Goal: Task Accomplishment & Management: Complete application form

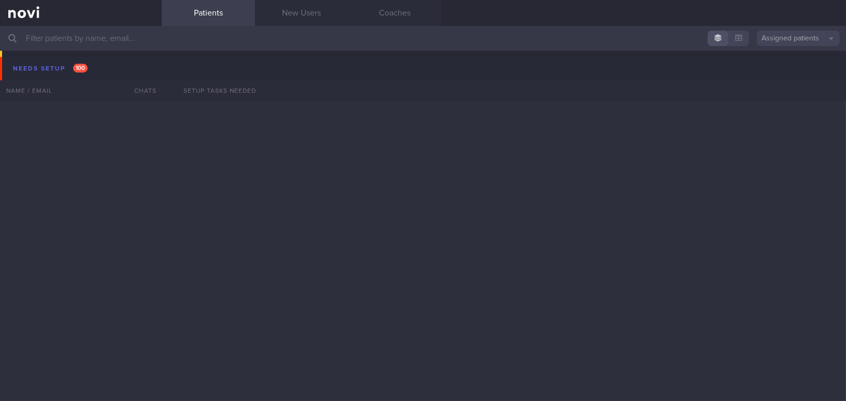
scroll to position [5469, 0]
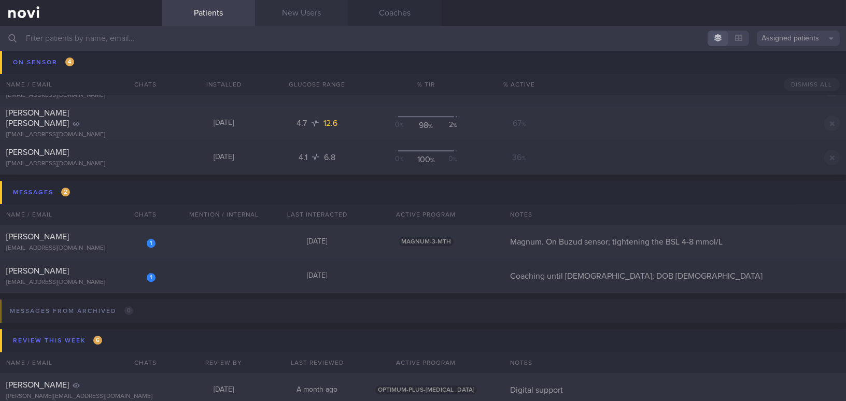
click at [319, 16] on link "New Users" at bounding box center [301, 13] width 93 height 26
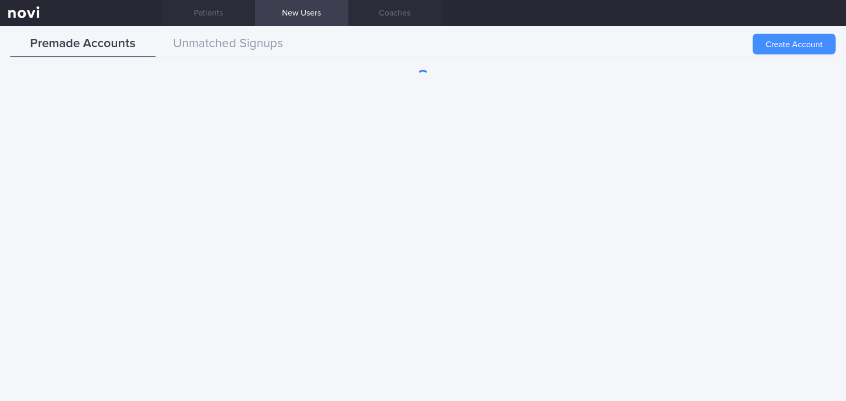
click at [783, 40] on button "Create Account" at bounding box center [794, 44] width 83 height 21
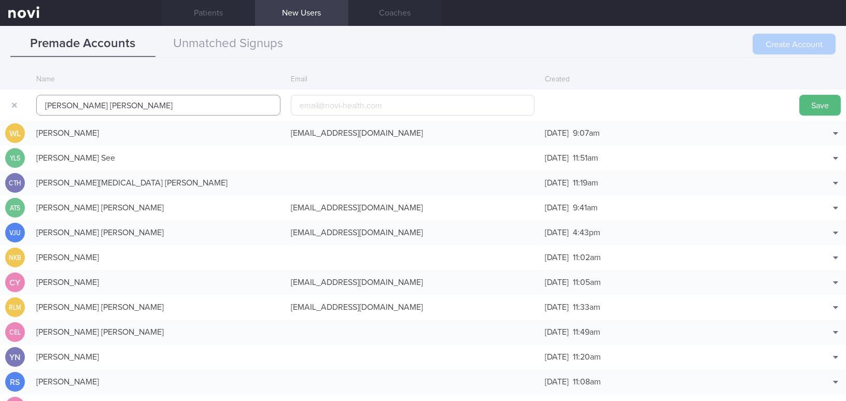
type input "[PERSON_NAME] [PERSON_NAME]"
click at [337, 105] on input "email" at bounding box center [413, 105] width 244 height 21
paste input "[EMAIL_ADDRESS][DOMAIN_NAME]"
type input "[EMAIL_ADDRESS][DOMAIN_NAME]"
click at [806, 101] on button "Save" at bounding box center [820, 105] width 41 height 21
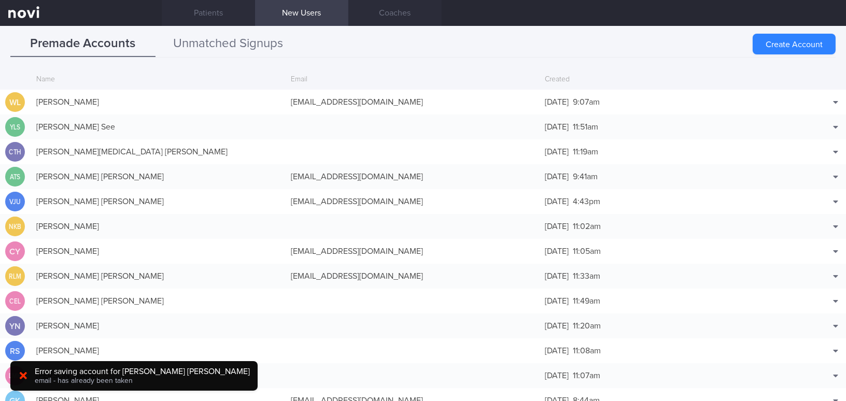
click at [268, 47] on button "Unmatched Signups" at bounding box center [228, 44] width 145 height 26
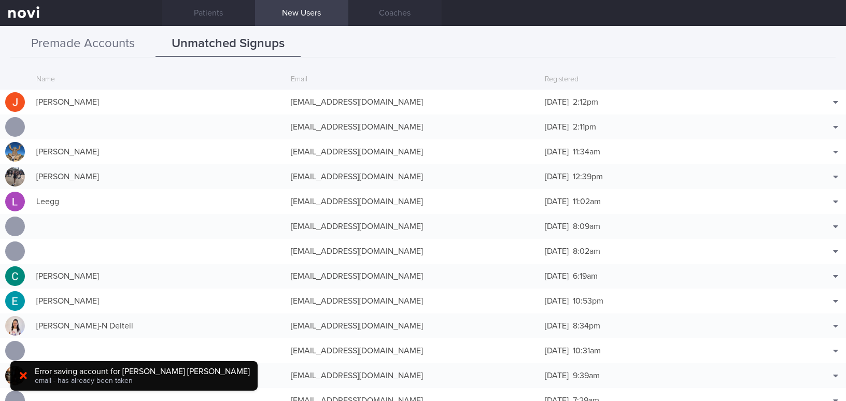
click at [96, 40] on button "Premade Accounts" at bounding box center [82, 44] width 145 height 26
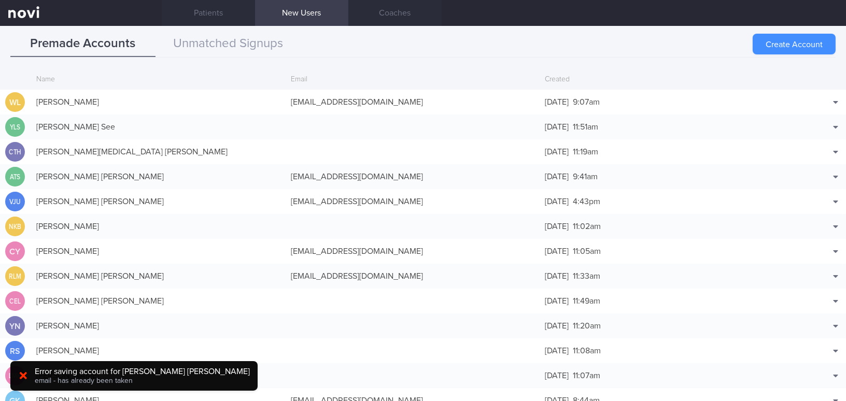
click at [797, 47] on button "Create Account" at bounding box center [794, 44] width 83 height 21
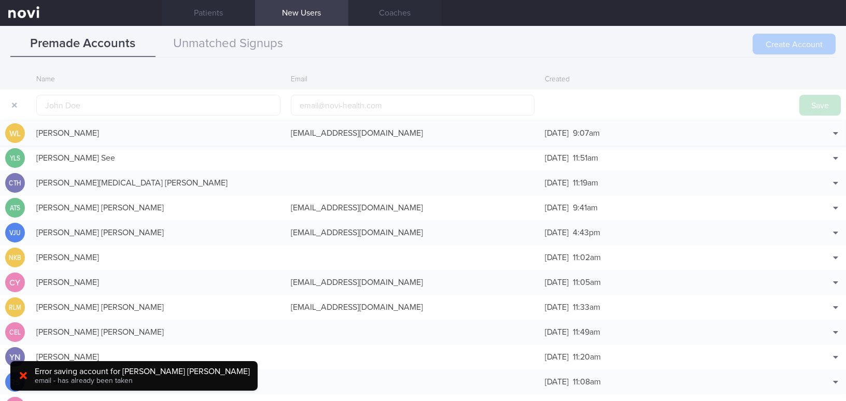
scroll to position [24, 0]
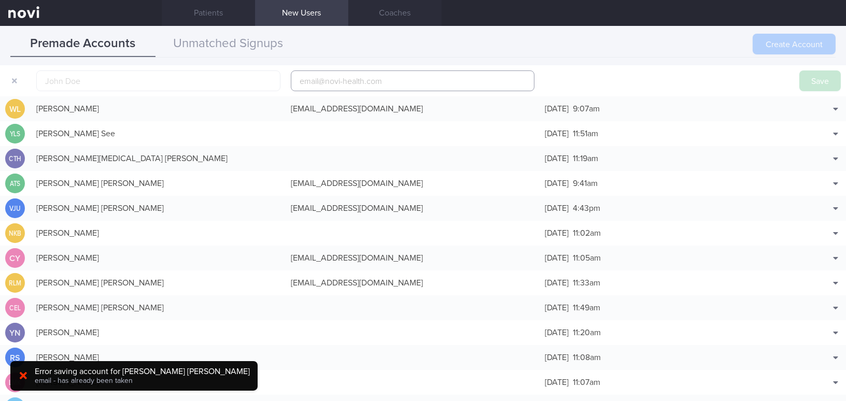
click at [334, 80] on input "email" at bounding box center [413, 81] width 244 height 21
paste input "[EMAIL_ADDRESS][DOMAIN_NAME]"
click at [332, 85] on input "[EMAIL_ADDRESS][DOMAIN_NAME]" at bounding box center [413, 81] width 244 height 21
type input "[EMAIL_ADDRESS][DOMAIN_NAME]"
click at [209, 83] on input "text" at bounding box center [158, 81] width 244 height 21
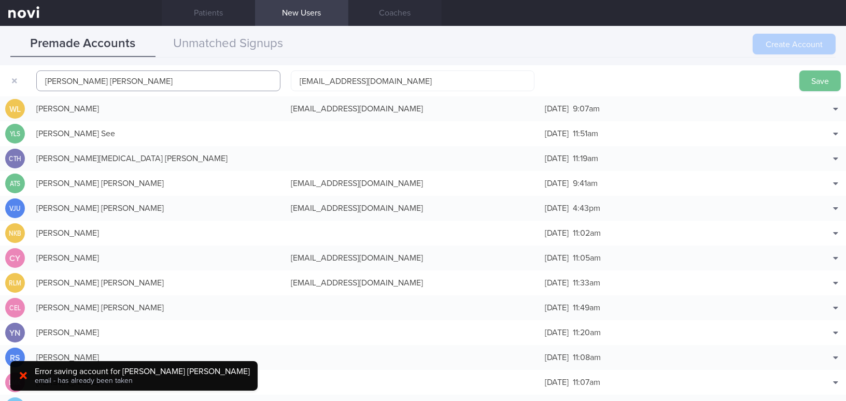
type input "[PERSON_NAME] [PERSON_NAME]"
click at [815, 79] on button "Save" at bounding box center [820, 81] width 41 height 21
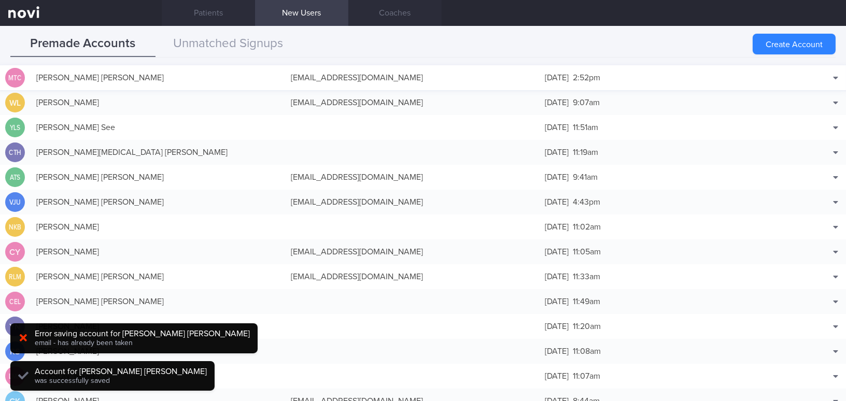
click at [381, 75] on div "[EMAIL_ADDRESS][DOMAIN_NAME]" at bounding box center [413, 77] width 255 height 21
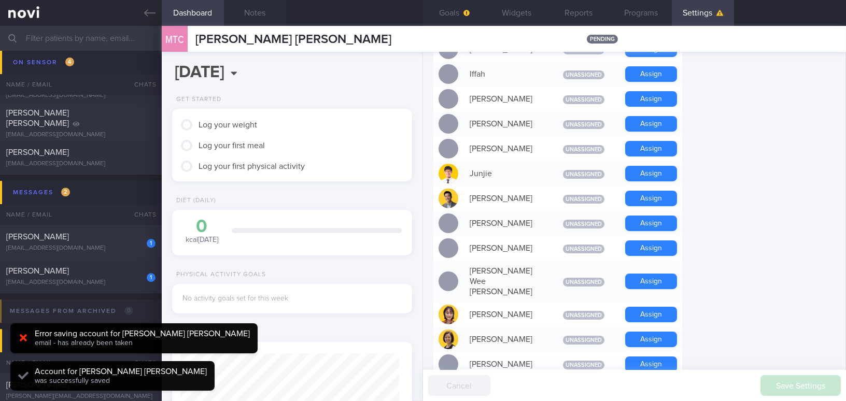
scroll to position [518, 0]
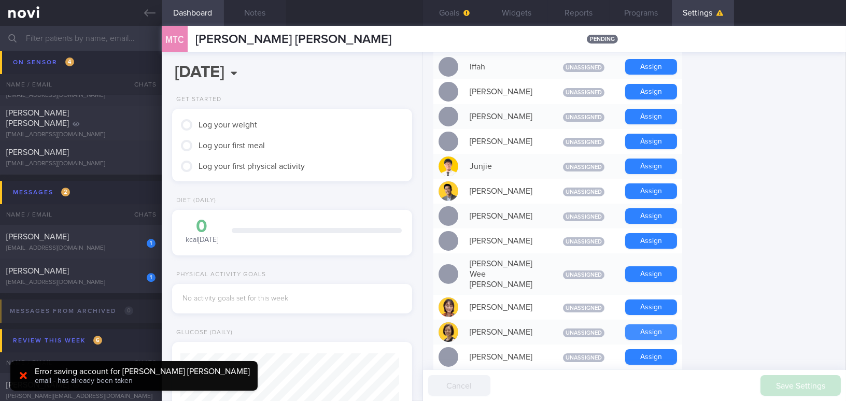
click at [673, 325] on button "Assign" at bounding box center [651, 333] width 52 height 16
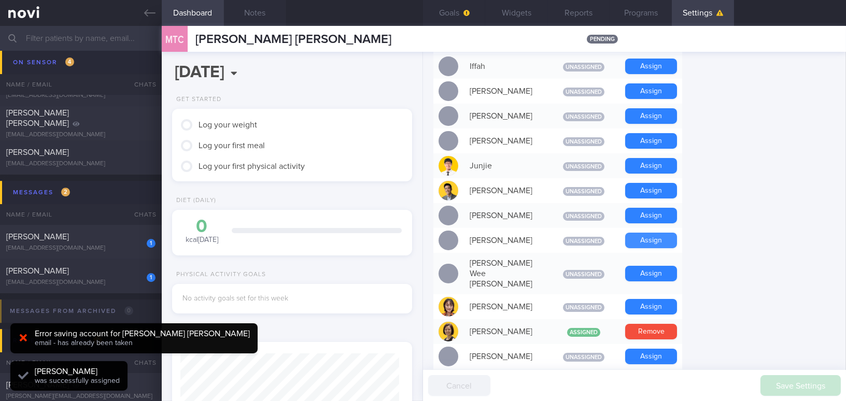
scroll to position [109, 218]
click at [651, 186] on button "Assign" at bounding box center [651, 191] width 52 height 16
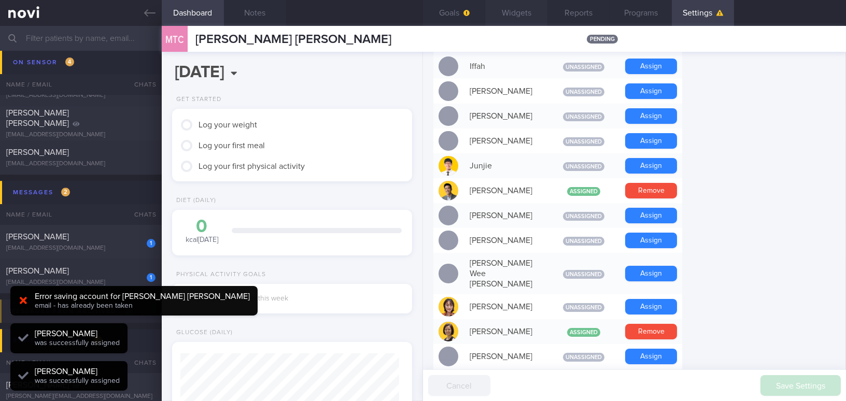
click at [513, 10] on button "Widgets" at bounding box center [516, 13] width 62 height 26
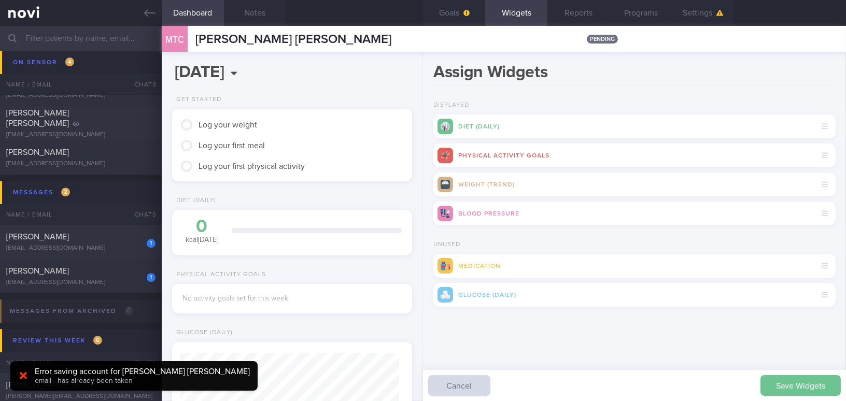
click at [791, 385] on button "Save Widgets" at bounding box center [801, 385] width 80 height 21
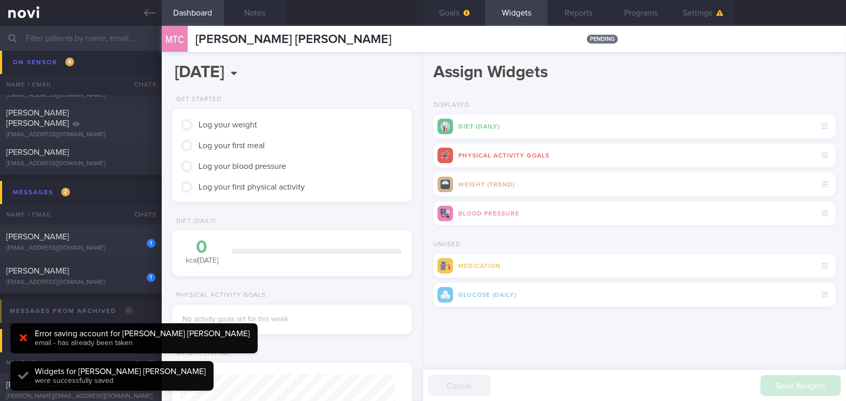
scroll to position [107, 214]
click at [711, 11] on button "Settings" at bounding box center [703, 13] width 62 height 26
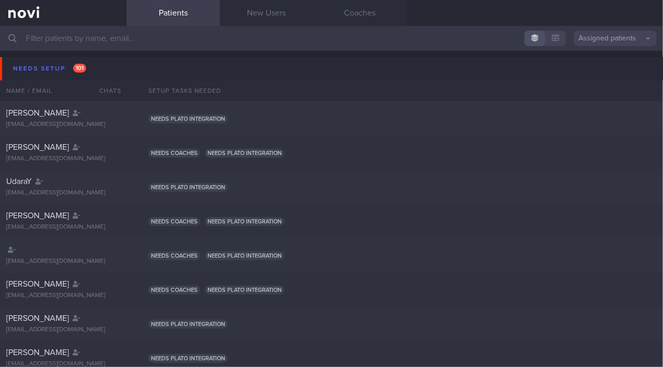
click at [198, 40] on input "text" at bounding box center [331, 38] width 663 height 25
click at [256, 13] on link "New Users" at bounding box center [266, 13] width 93 height 26
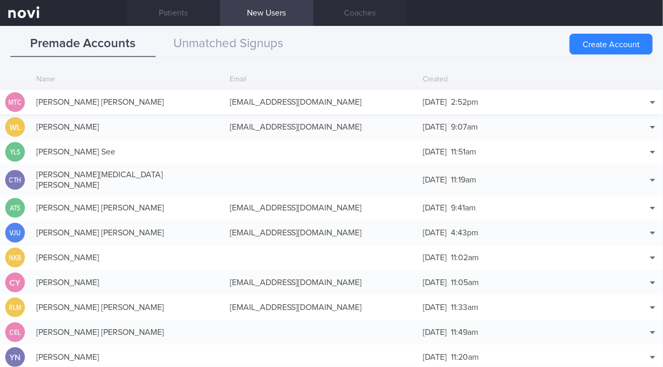
click at [279, 103] on div "[EMAIL_ADDRESS][DOMAIN_NAME]" at bounding box center [321, 102] width 193 height 21
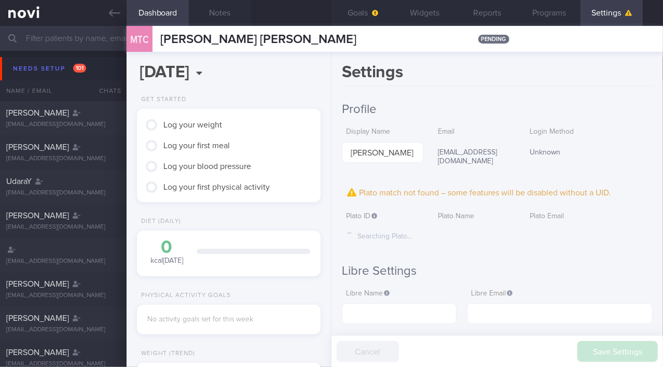
scroll to position [79, 158]
click at [424, 12] on button "Widgets" at bounding box center [425, 13] width 62 height 26
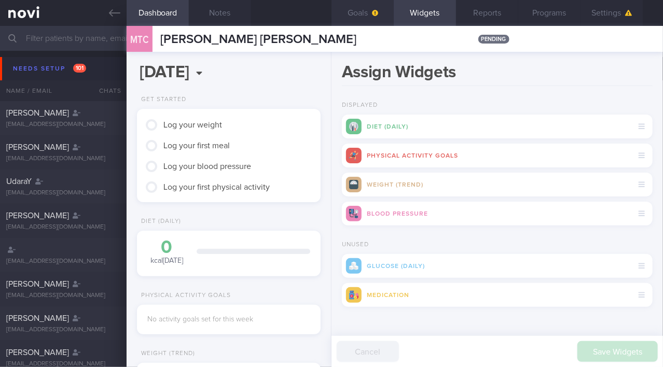
click at [367, 17] on button "Goals" at bounding box center [362, 13] width 62 height 26
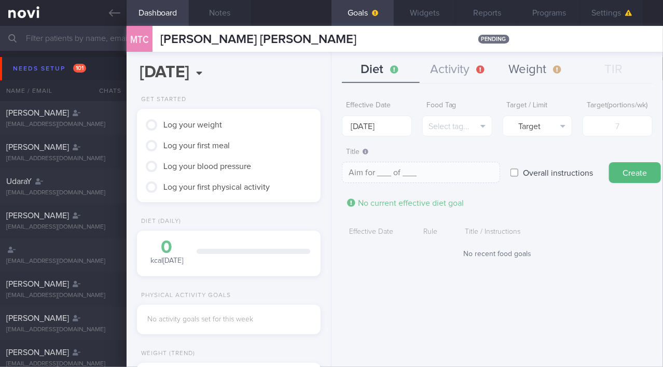
click at [522, 66] on button "Weight" at bounding box center [536, 70] width 78 height 26
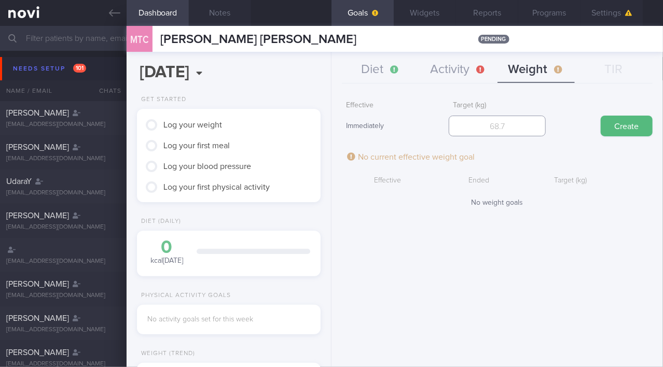
click at [521, 123] on input "number" at bounding box center [497, 126] width 96 height 21
type input "60"
click at [619, 125] on button "Create" at bounding box center [627, 126] width 52 height 21
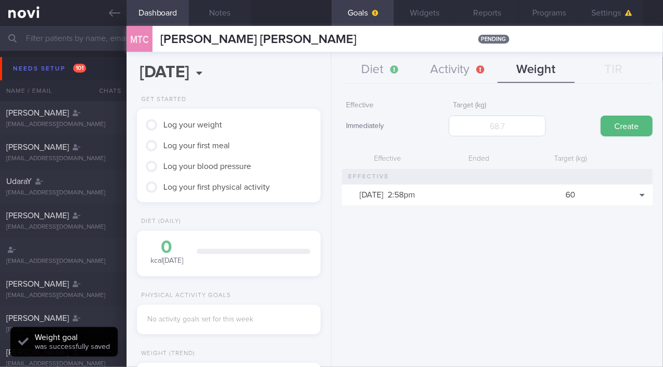
scroll to position [93, 158]
click at [383, 71] on button "Diet" at bounding box center [381, 70] width 78 height 26
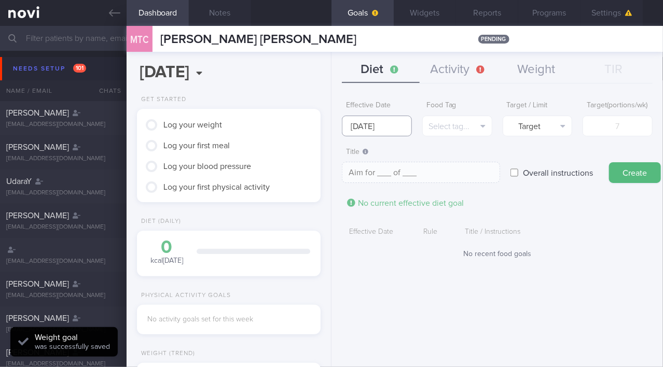
click at [380, 125] on input "[DATE]" at bounding box center [377, 126] width 70 height 21
click at [420, 93] on div "Effective Date [DATE] Food Tag Select tag... Select tag... Calories Carbs Prote…" at bounding box center [496, 227] width 331 height 279
click at [471, 124] on button "Select tag..." at bounding box center [457, 126] width 70 height 21
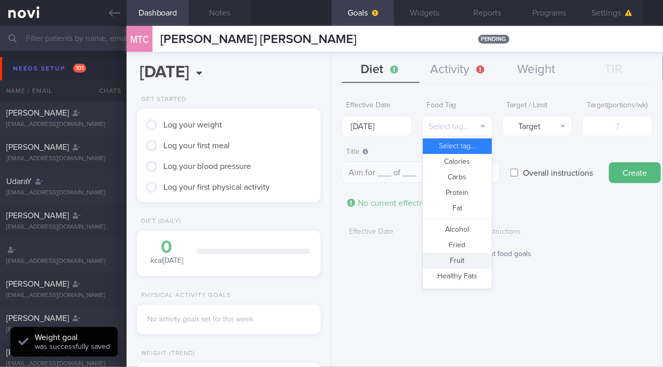
click at [462, 260] on button "Fruit" at bounding box center [457, 261] width 69 height 16
type textarea "Aim for __ portions of fruits per week"
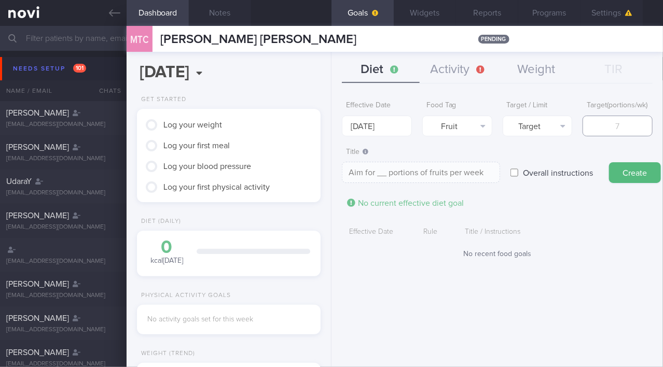
click at [620, 136] on input "number" at bounding box center [617, 126] width 70 height 21
type input "1"
type textarea "Aim for 1 portions of fruits per week"
type input "14"
type textarea "Aim for 14 portions of fruits per week"
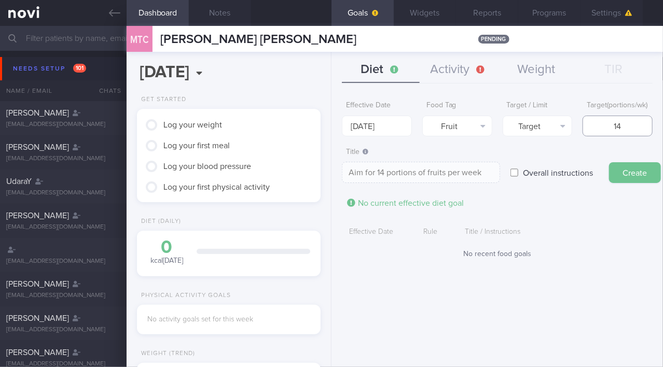
type input "14"
click at [627, 178] on button "Create" at bounding box center [635, 172] width 52 height 21
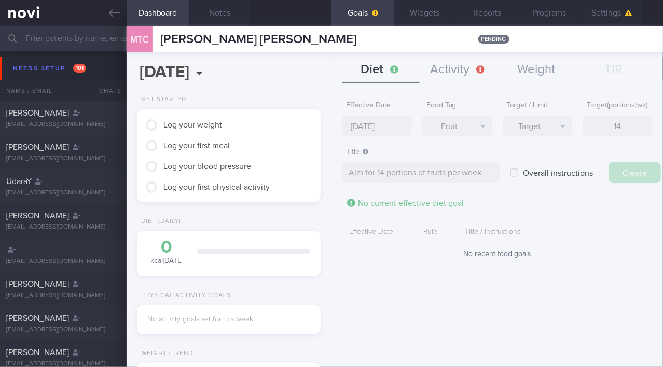
type textarea "Aim for ___ of ___"
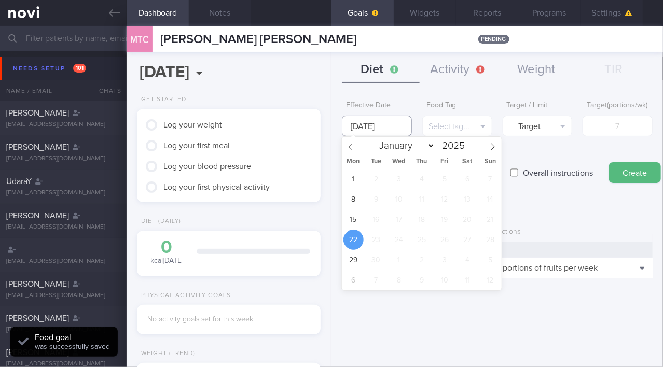
click at [364, 127] on input "[DATE]" at bounding box center [377, 126] width 70 height 21
click at [351, 221] on span "15" at bounding box center [353, 220] width 20 height 20
type input "[DATE]"
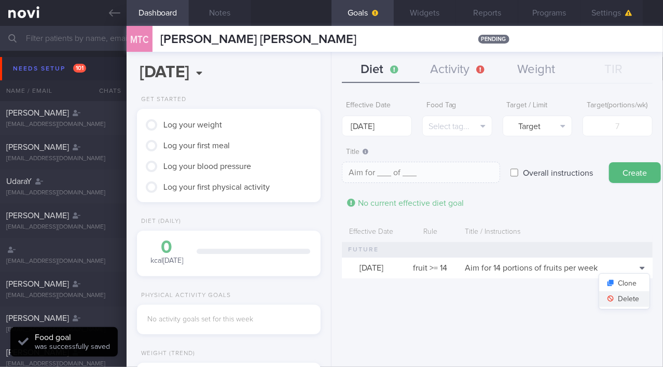
click at [631, 306] on button "Delete" at bounding box center [624, 299] width 50 height 16
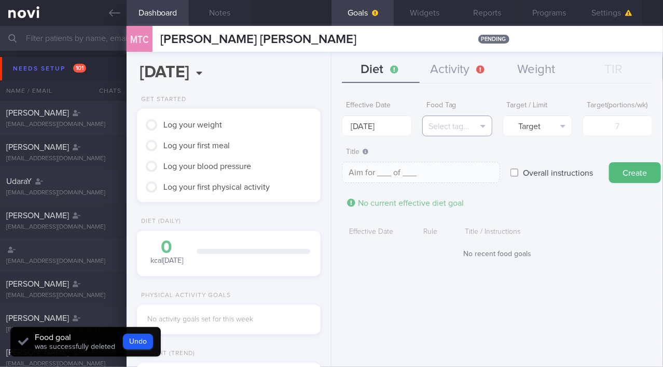
click at [462, 126] on button "Select tag..." at bounding box center [457, 126] width 70 height 21
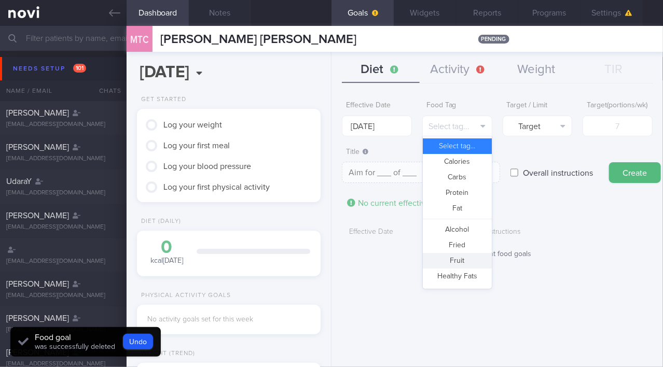
click at [461, 258] on button "Fruit" at bounding box center [457, 261] width 69 height 16
type textarea "Aim for __ portions of fruits per week"
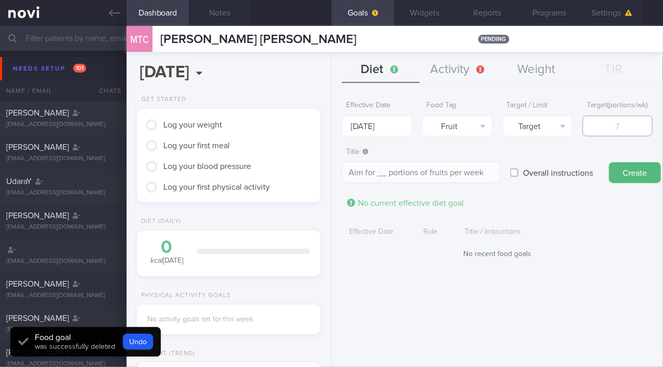
click at [609, 128] on input "number" at bounding box center [617, 126] width 70 height 21
type input "1"
type textarea "Aim for 1 portions of fruits per week"
type input "14"
type textarea "Aim for 14 portions of fruits per week"
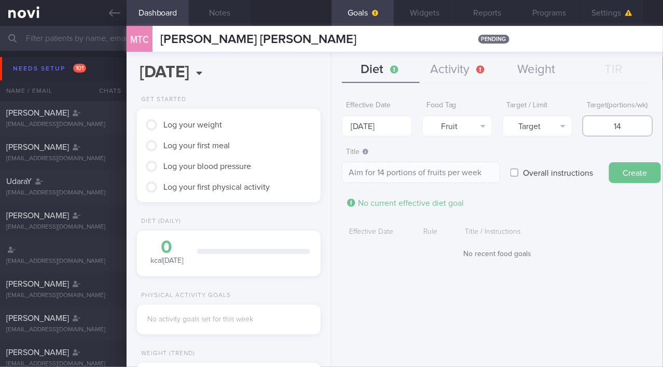
type input "14"
click at [629, 183] on button "Create" at bounding box center [635, 172] width 52 height 21
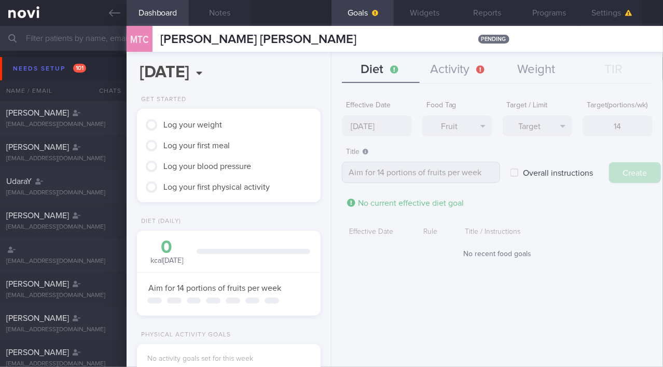
type input "[DATE]"
type textarea "Aim for ___ of ___"
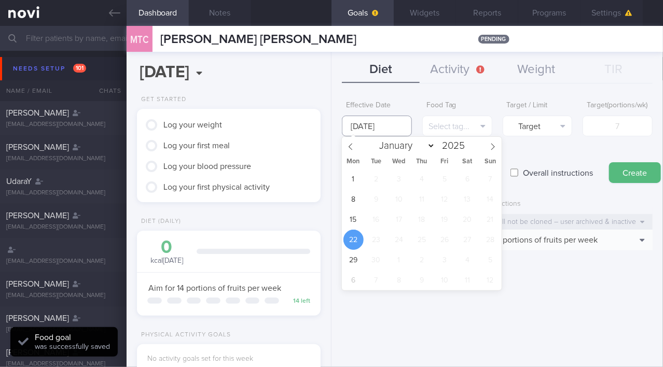
click at [371, 124] on input "[DATE]" at bounding box center [377, 126] width 70 height 21
click at [356, 221] on span "15" at bounding box center [353, 220] width 20 height 20
type input "[DATE]"
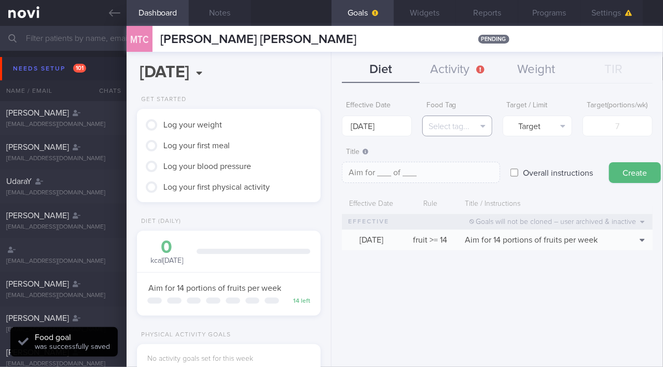
click at [452, 122] on button "Select tag..." at bounding box center [457, 126] width 70 height 21
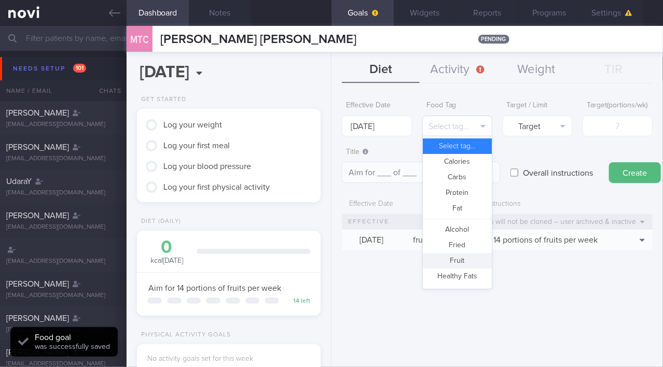
scroll to position [275, 0]
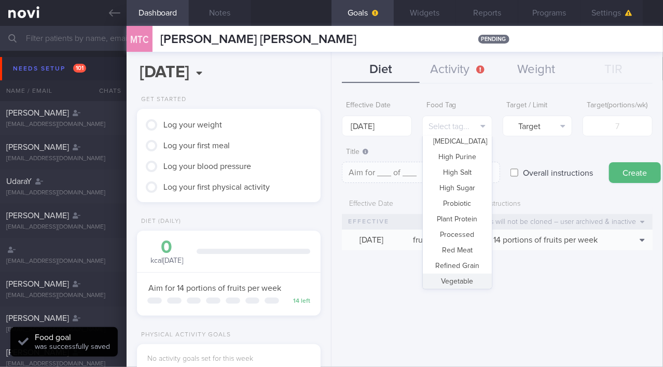
click at [459, 284] on button "Vegetable" at bounding box center [457, 282] width 69 height 16
type textarea "Aim for __ portions of vegetables per week"
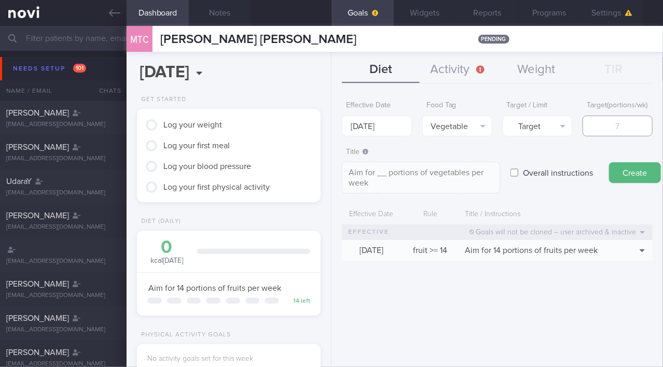
click at [606, 136] on input "number" at bounding box center [617, 126] width 70 height 21
type input "1"
type textarea "Aim for 1 portions of vegetables per week"
type input "14"
type textarea "Aim for 14 portions of vegetables per week"
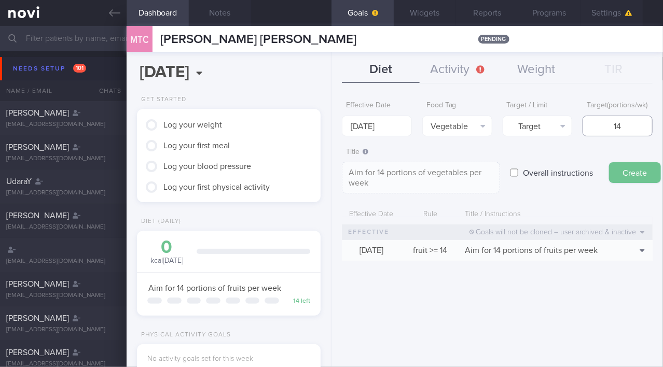
type input "14"
click at [620, 179] on button "Create" at bounding box center [635, 172] width 52 height 21
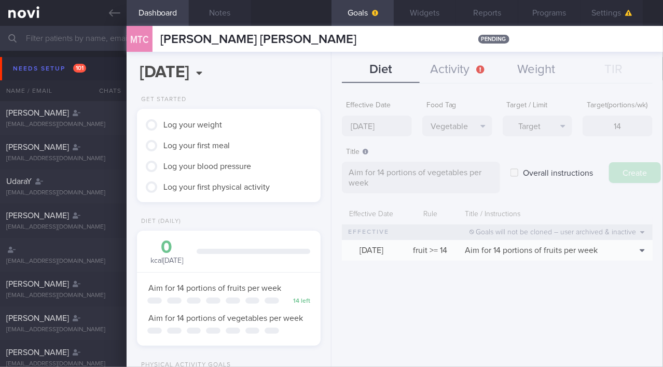
type input "[DATE]"
type textarea "Aim for ___ of ___"
